Goal: Task Accomplishment & Management: Use online tool/utility

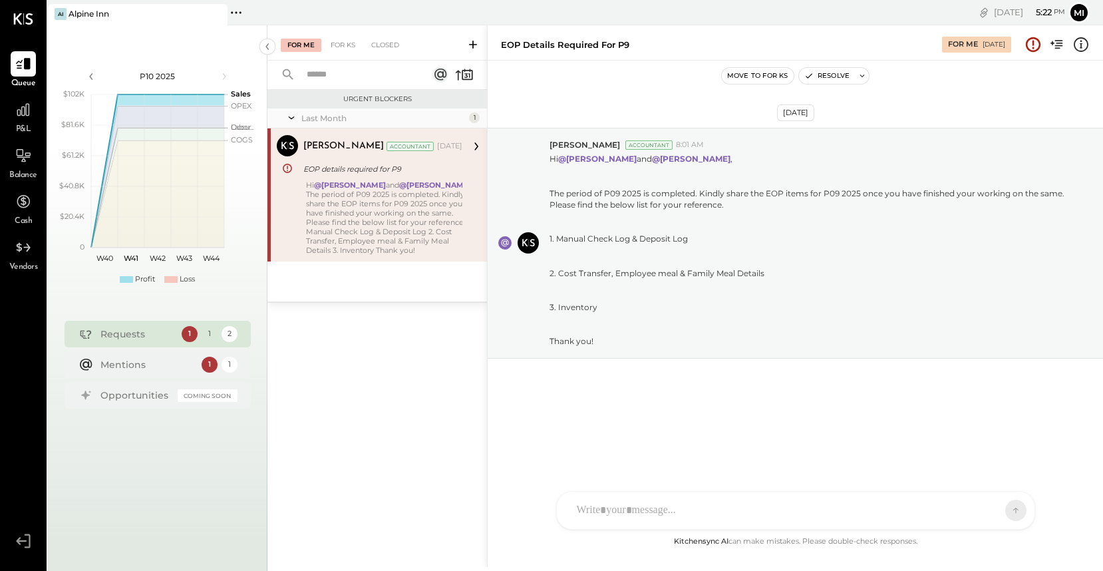
click at [638, 508] on div "NS [PERSON_NAME] B [PERSON_NAME] D [PERSON_NAME] CR [PERSON_NAME] R [PERSON_NAM…" at bounding box center [795, 510] width 479 height 39
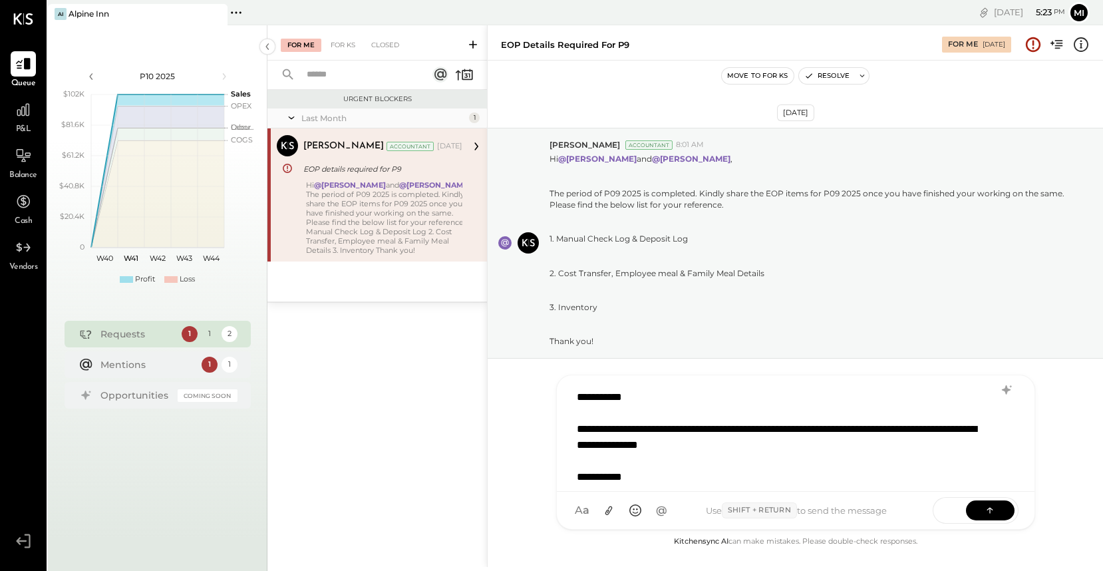
scroll to position [17, 0]
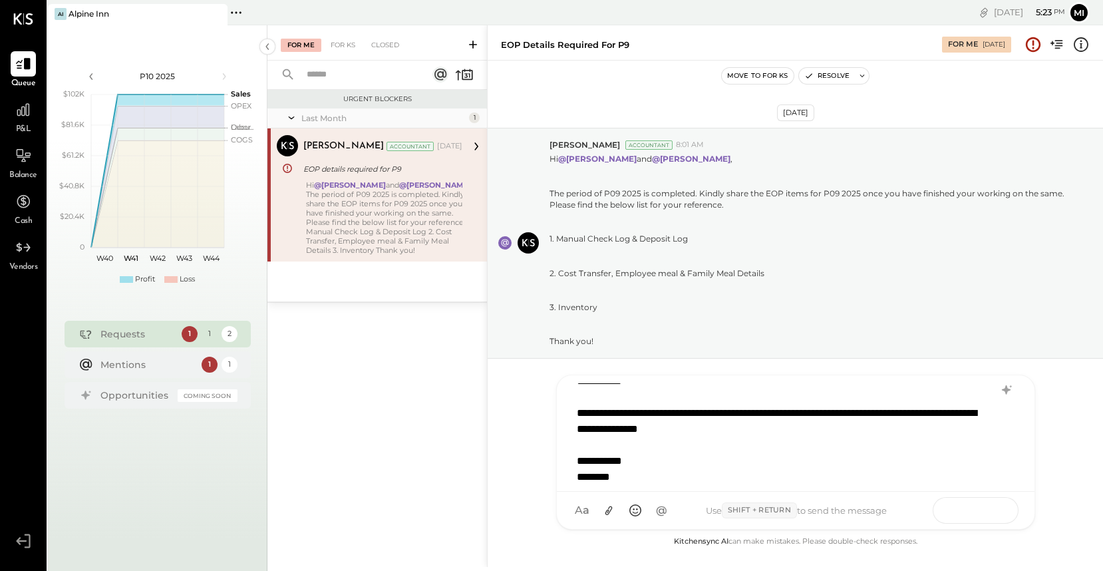
click at [987, 512] on icon at bounding box center [989, 509] width 13 height 13
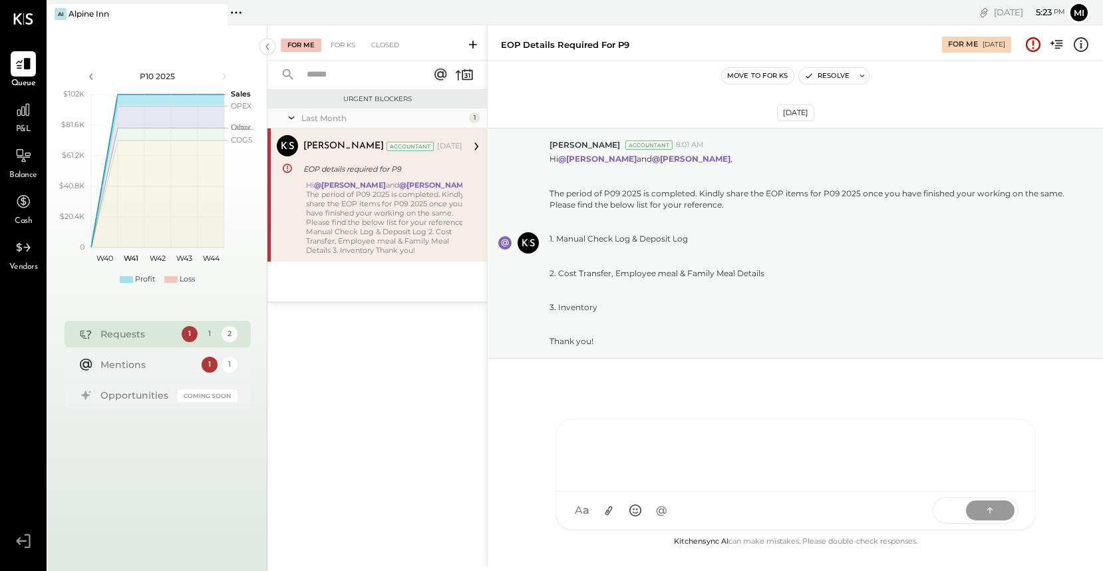
scroll to position [0, 0]
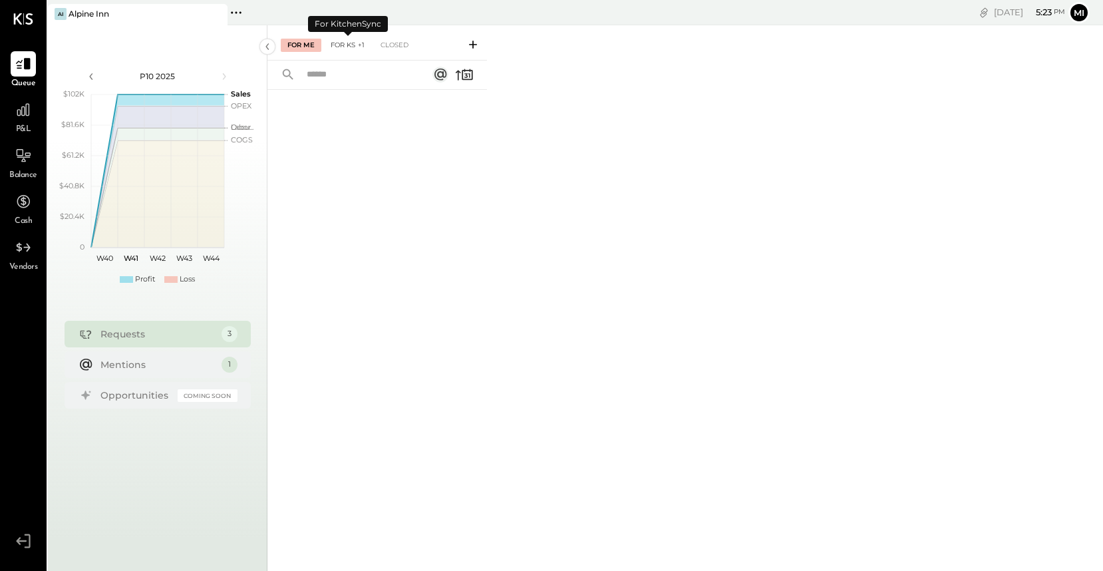
click at [342, 46] on div "For KS +1" at bounding box center [347, 45] width 47 height 13
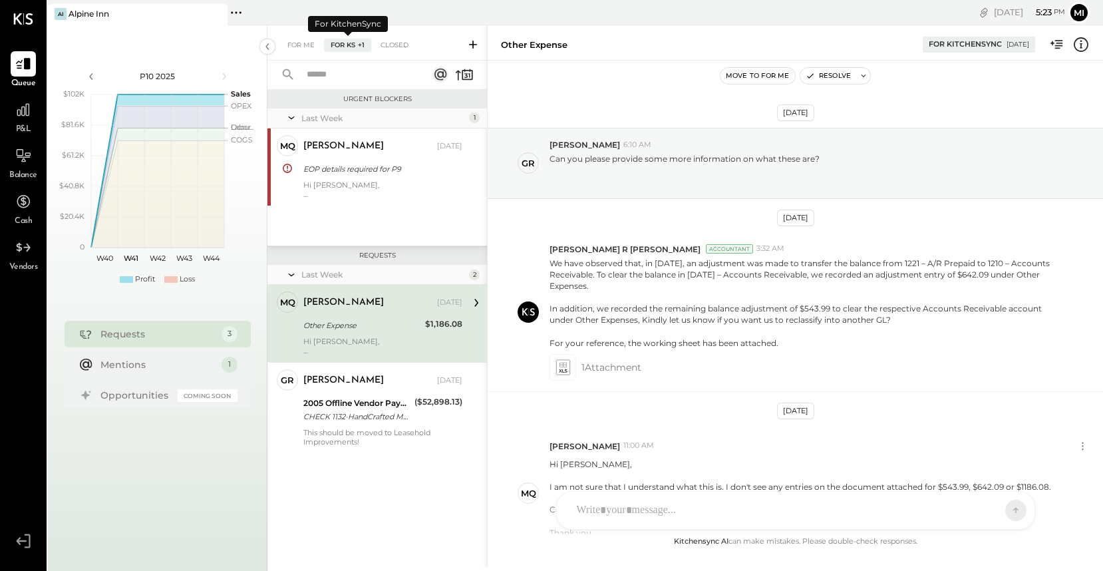
scroll to position [126, 0]
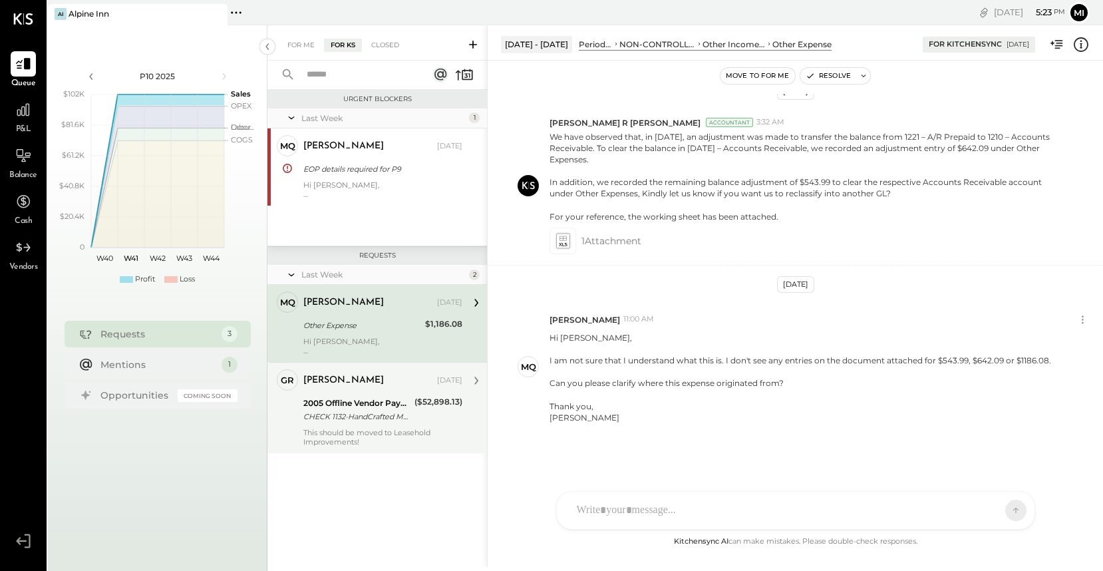
click at [375, 425] on div "[PERSON_NAME] [DATE] 2005 Offline Vendor Payments CHECK 1132-HandCrafted Metals…" at bounding box center [382, 407] width 159 height 77
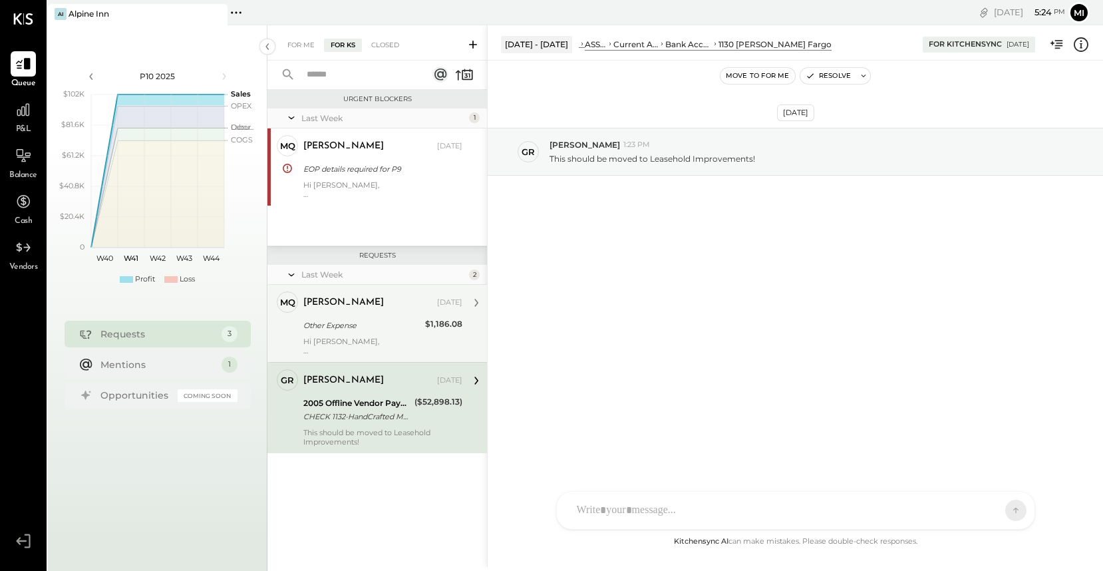
click at [384, 308] on div "[PERSON_NAME]" at bounding box center [368, 302] width 131 height 13
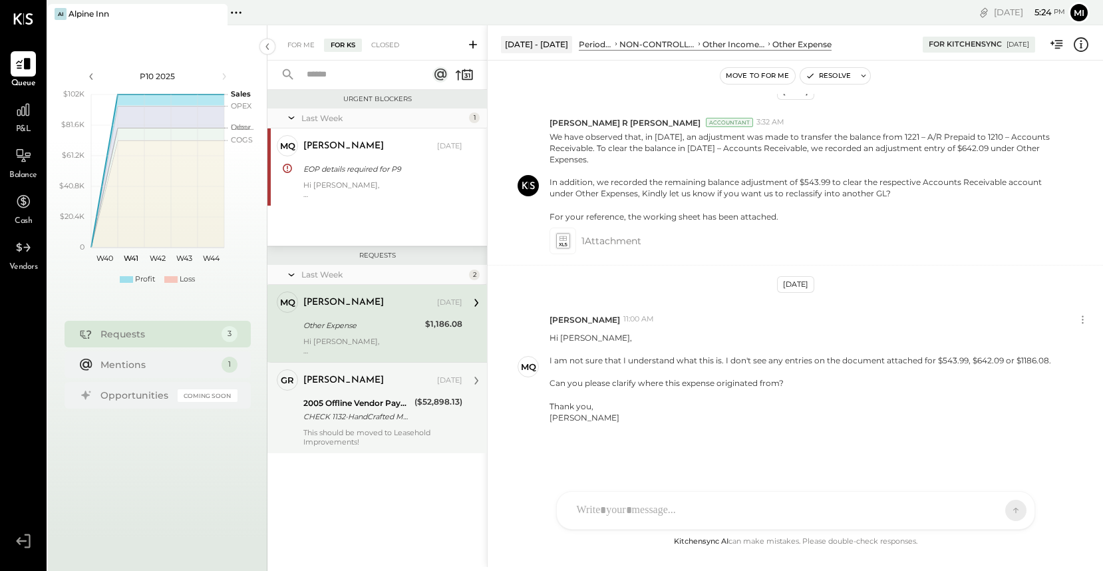
click at [378, 411] on div "CHECK 1132-HandCrafted Metals, Inc-Invoice#9303" at bounding box center [356, 416] width 107 height 13
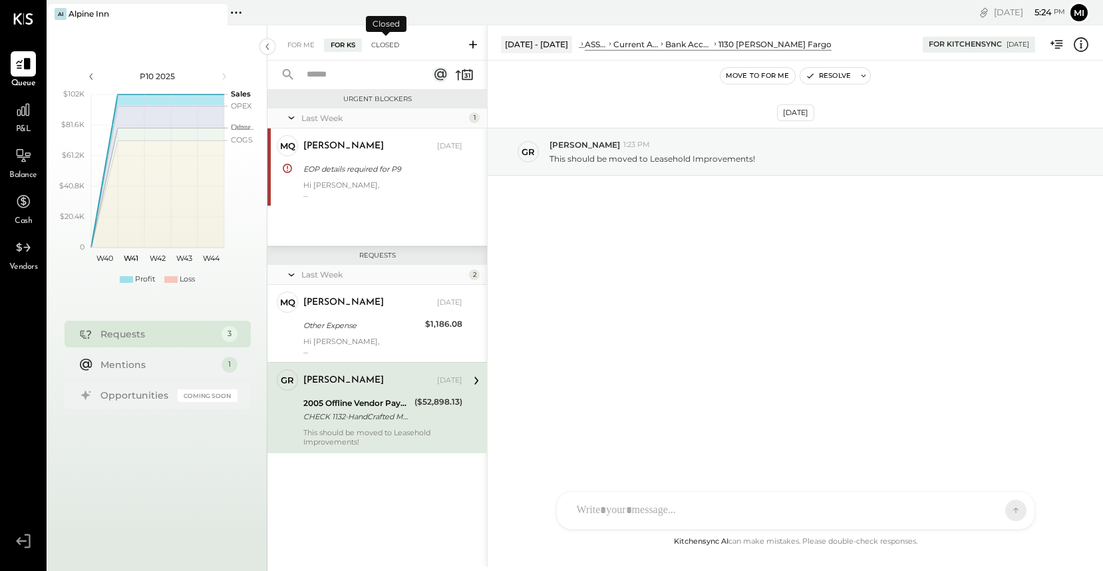
click at [391, 46] on div "Closed" at bounding box center [384, 45] width 41 height 13
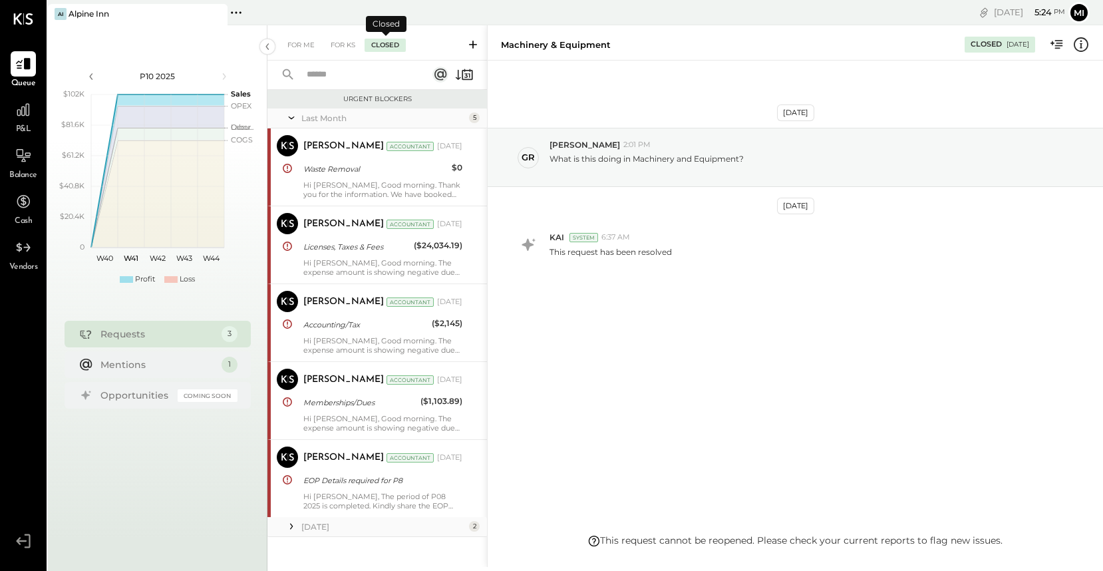
scroll to position [326, 0]
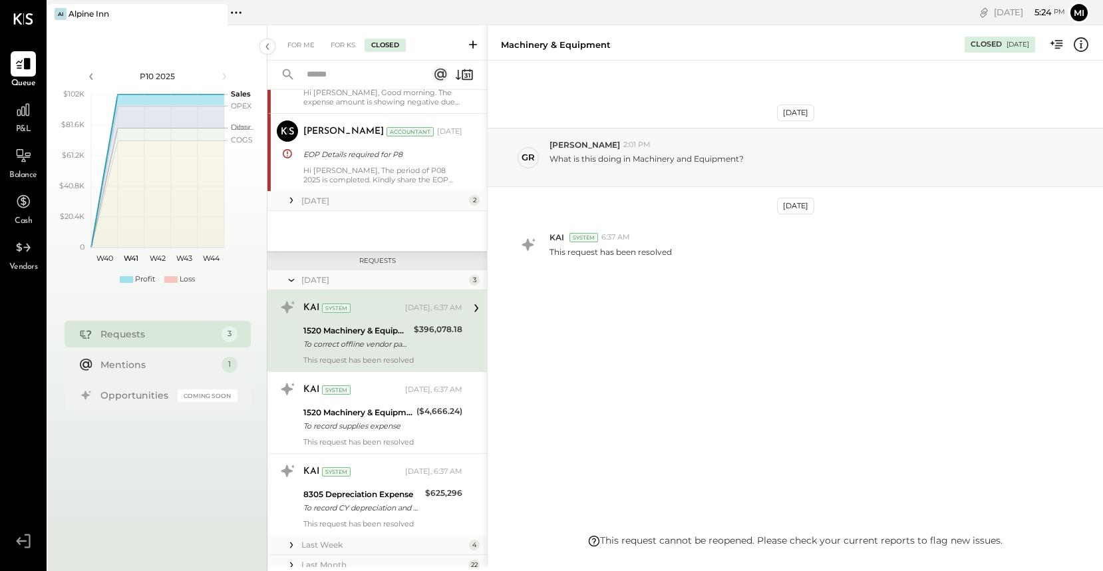
click at [396, 332] on div "1520 Machinery & Equipment" at bounding box center [356, 330] width 106 height 13
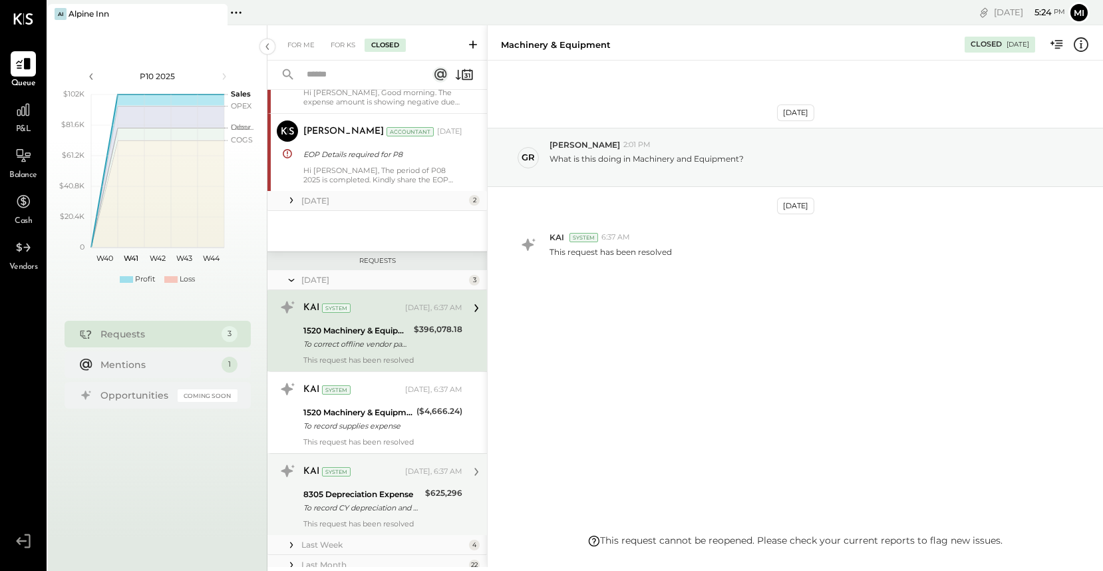
click at [384, 510] on div "To record CY depreciation and amortization" at bounding box center [362, 507] width 118 height 13
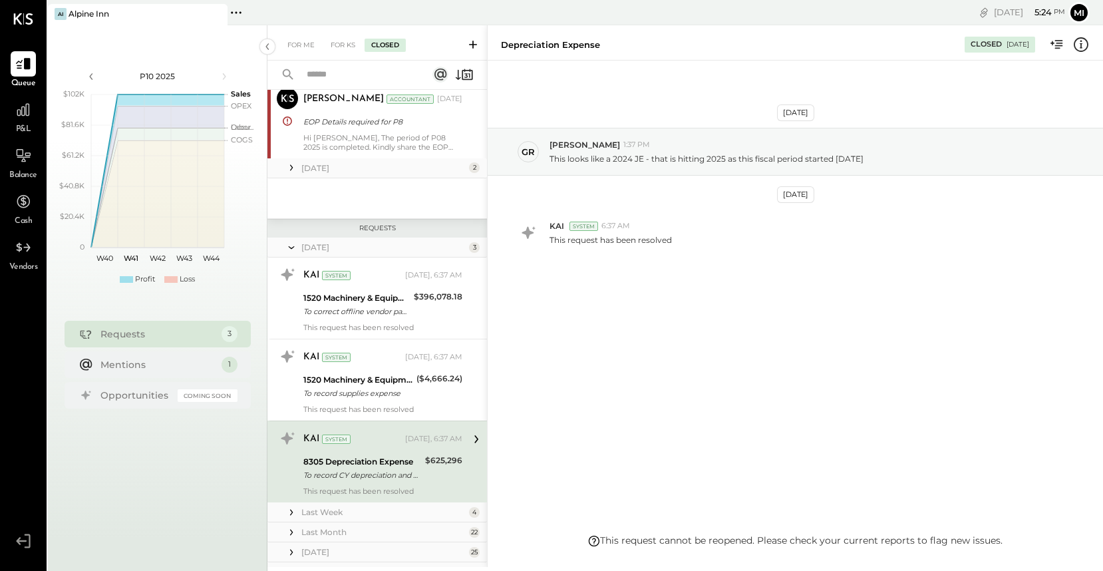
scroll to position [364, 0]
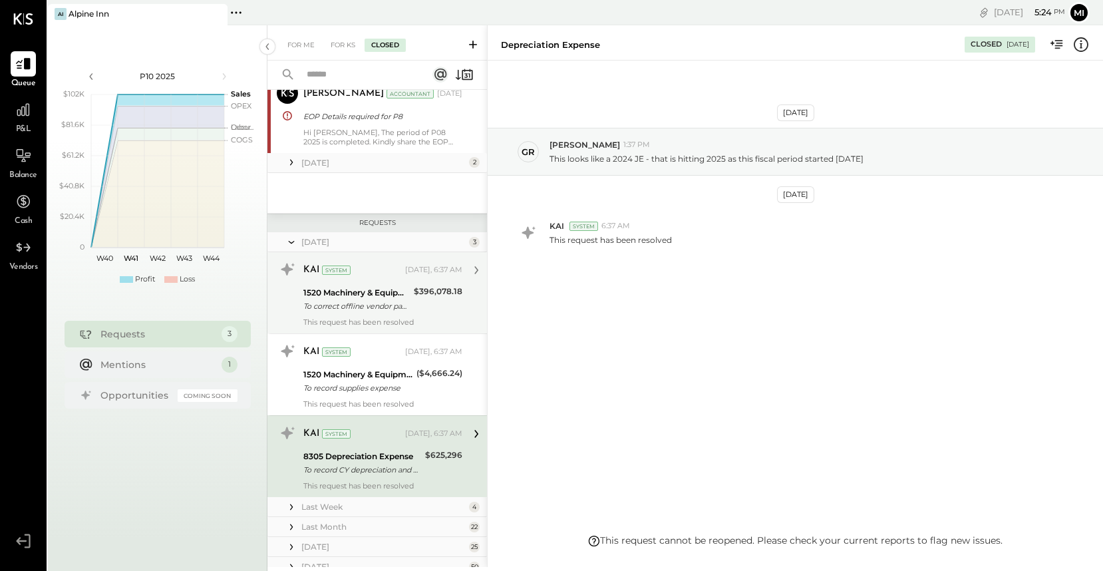
click at [392, 306] on div "To correct offline vendor payments" at bounding box center [356, 305] width 106 height 13
